Goal: Task Accomplishment & Management: Use online tool/utility

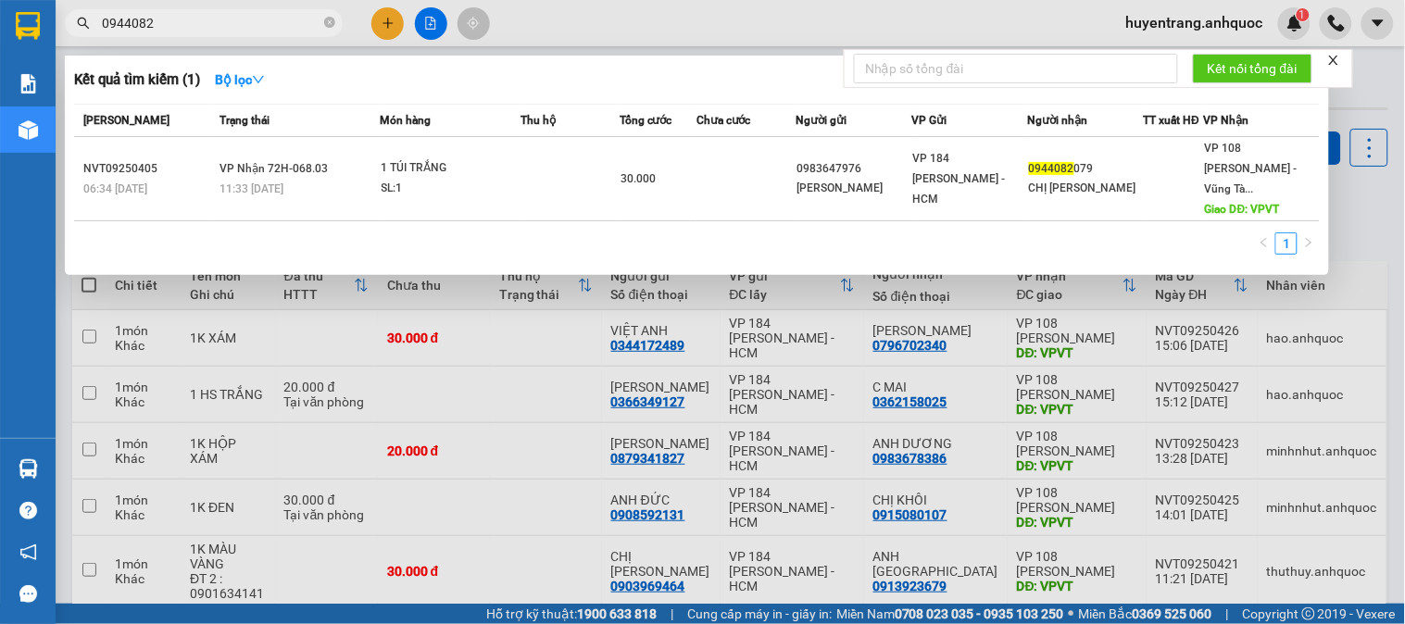
click at [598, 373] on div at bounding box center [702, 312] width 1405 height 624
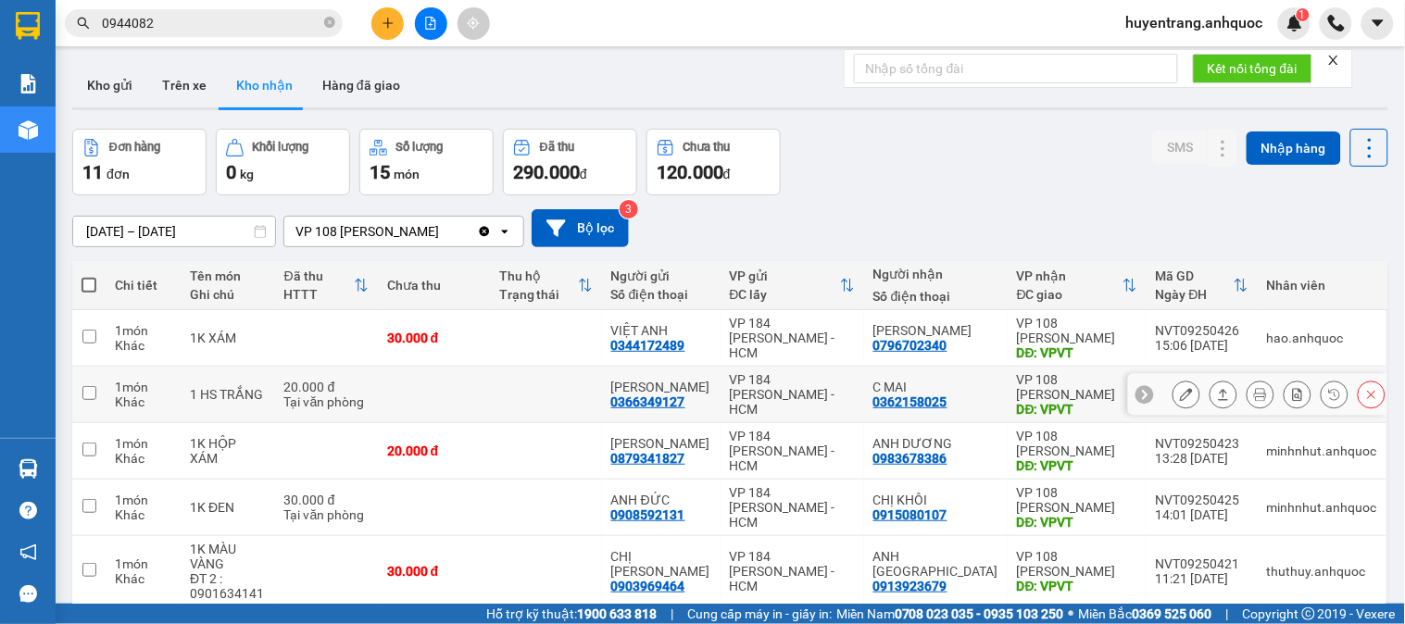
click at [853, 398] on div "VP 184 [PERSON_NAME] - HCM" at bounding box center [792, 394] width 125 height 44
checkbox input "true"
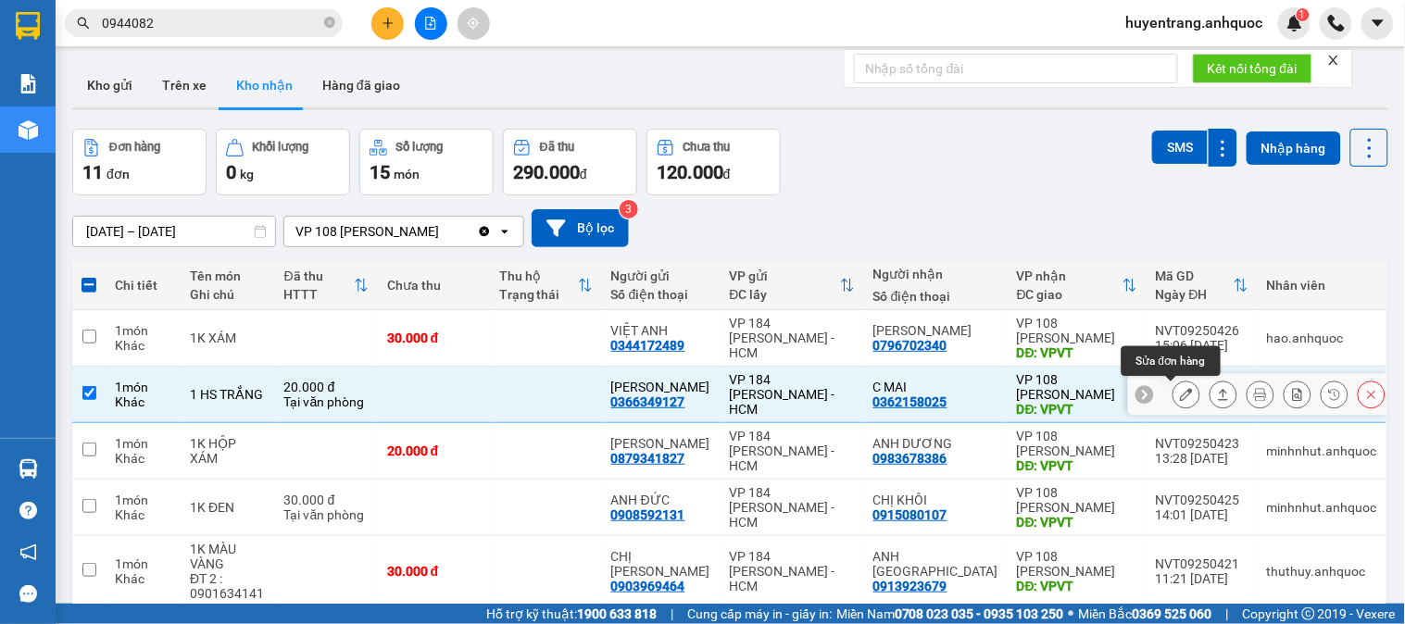
click at [1180, 393] on icon at bounding box center [1186, 394] width 13 height 13
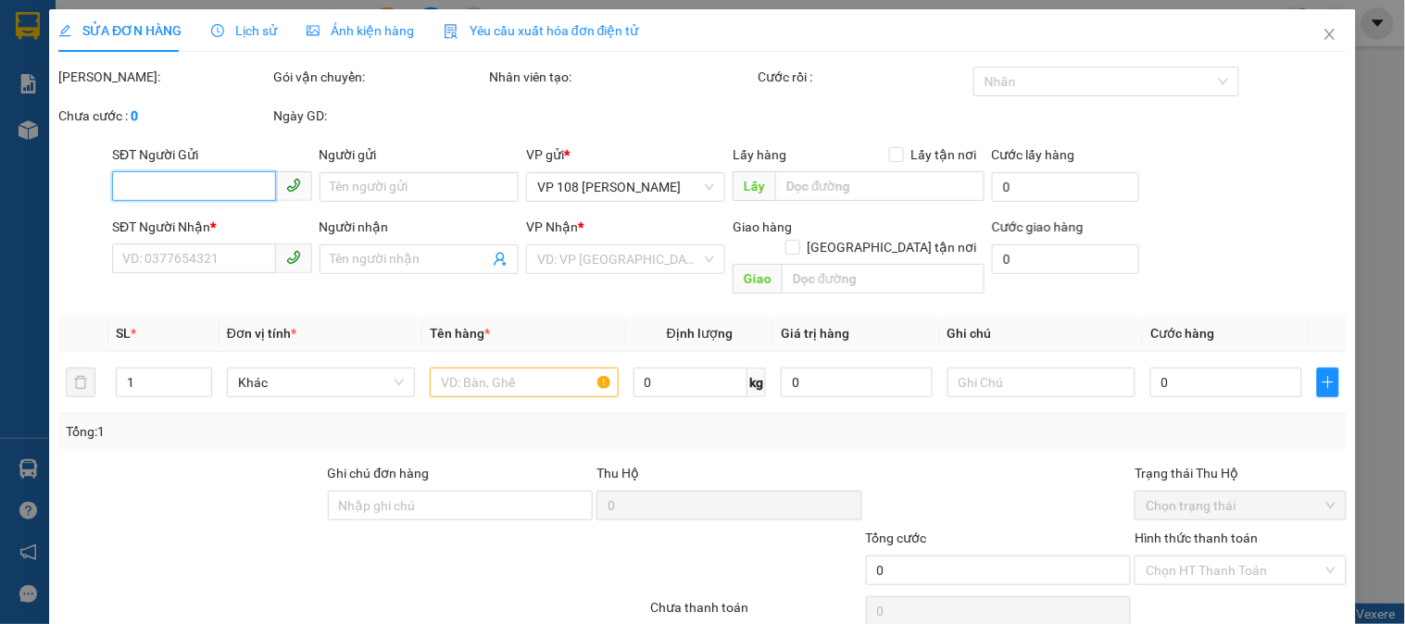
type input "0366349127"
type input "[PERSON_NAME]"
type input "0362158025"
type input "C MAI"
type input "VPVT"
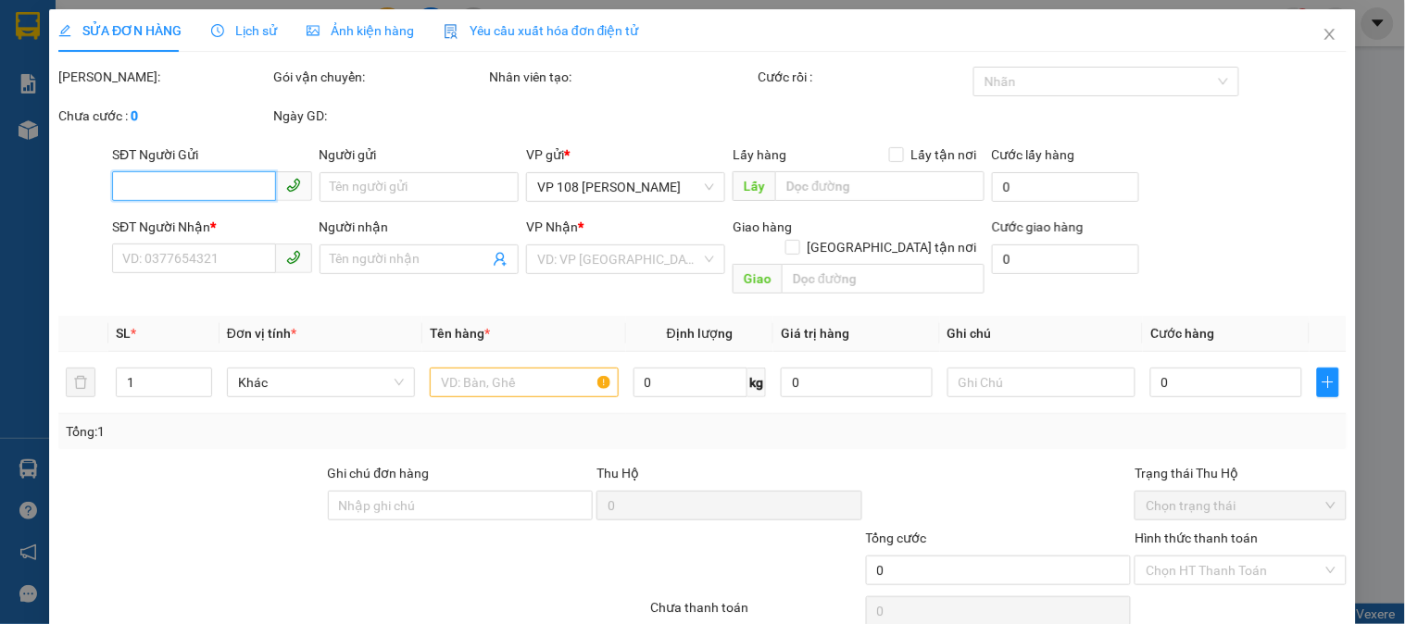
type input "TM 13/9 VP184 HẢO"
type input "20.000"
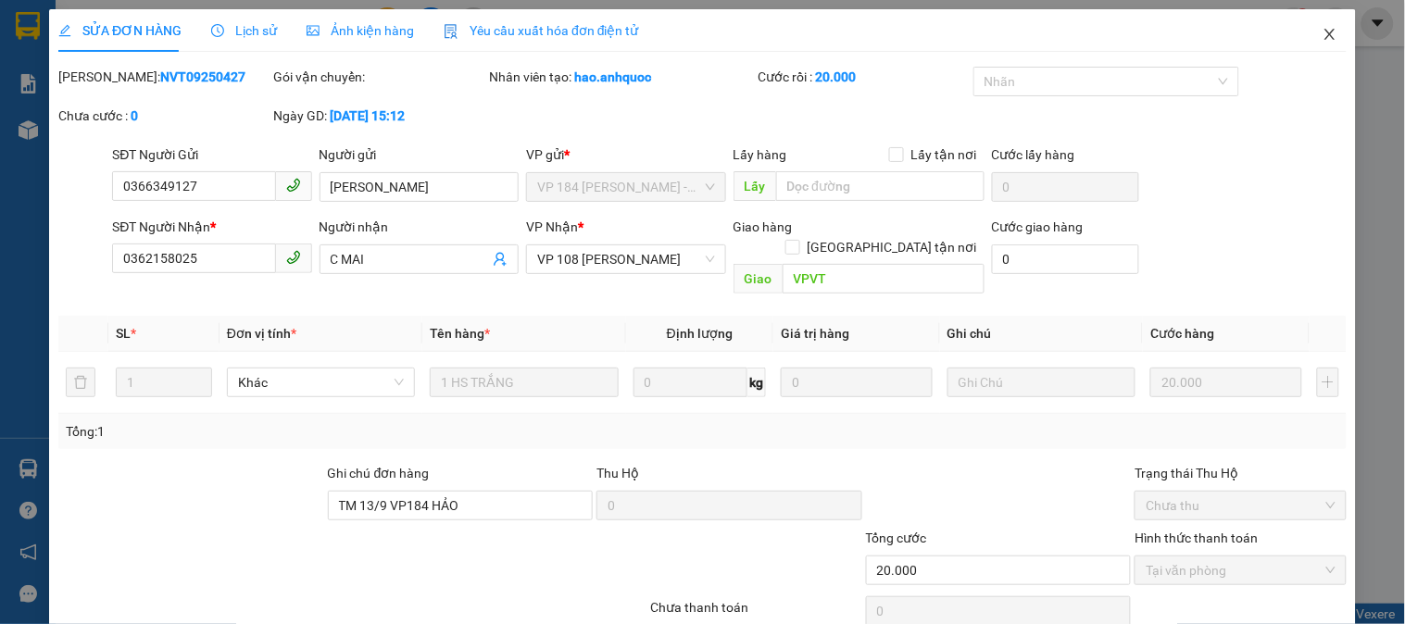
click at [1323, 41] on icon "close" at bounding box center [1330, 34] width 15 height 15
